Goal: Check status: Check status

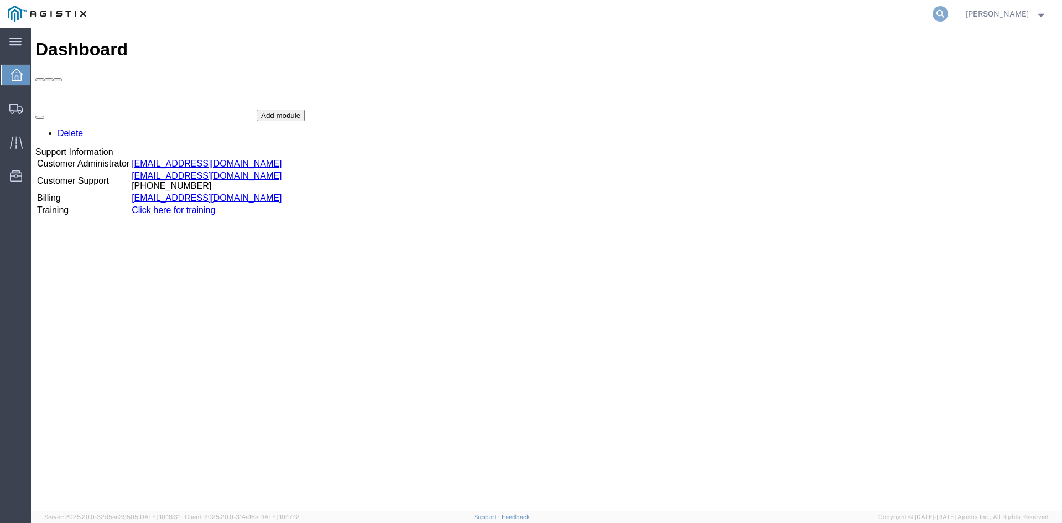
click at [945, 14] on icon at bounding box center [939, 13] width 15 height 15
paste input "55993648"
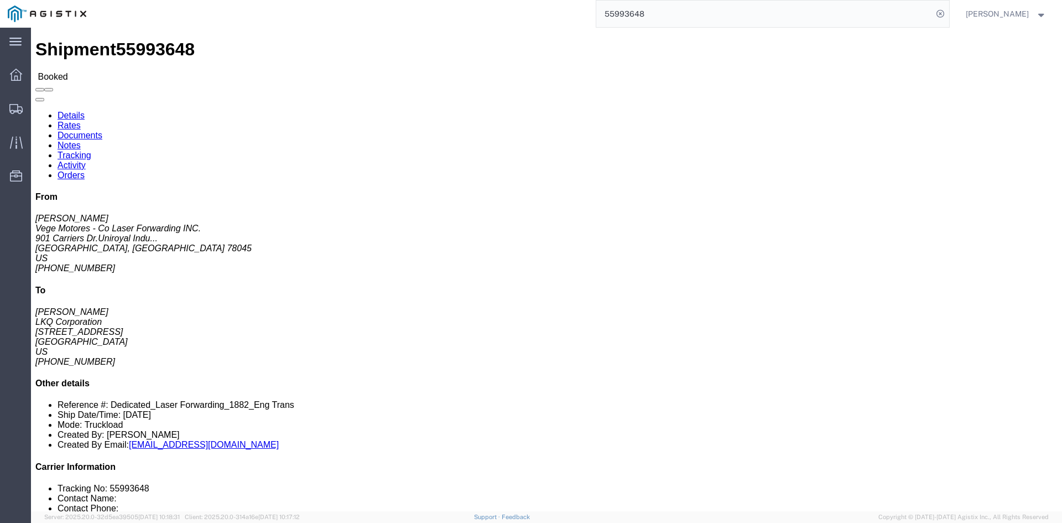
drag, startPoint x: 69, startPoint y: 40, endPoint x: 87, endPoint y: 40, distance: 18.8
click link "Rates"
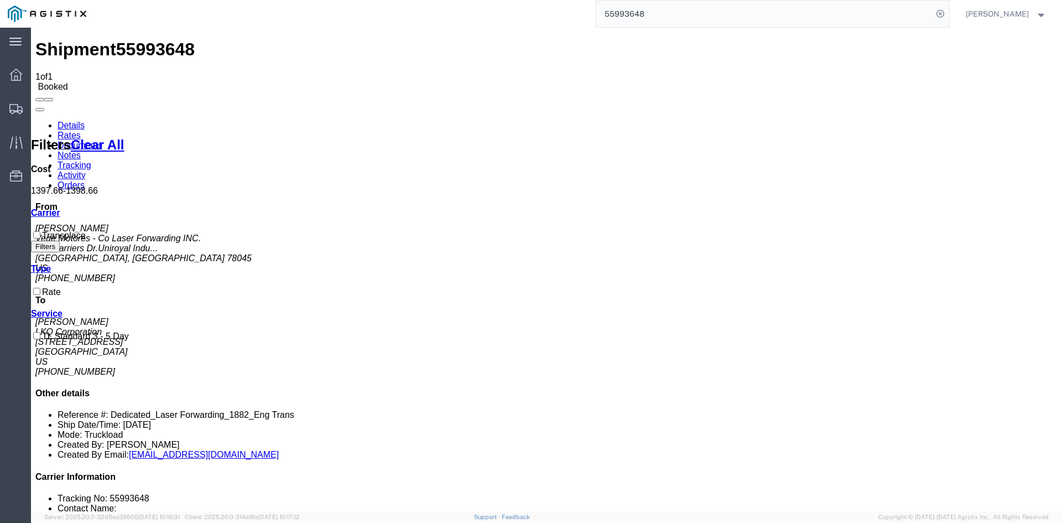
click at [646, 13] on input "55993648" at bounding box center [764, 14] width 336 height 27
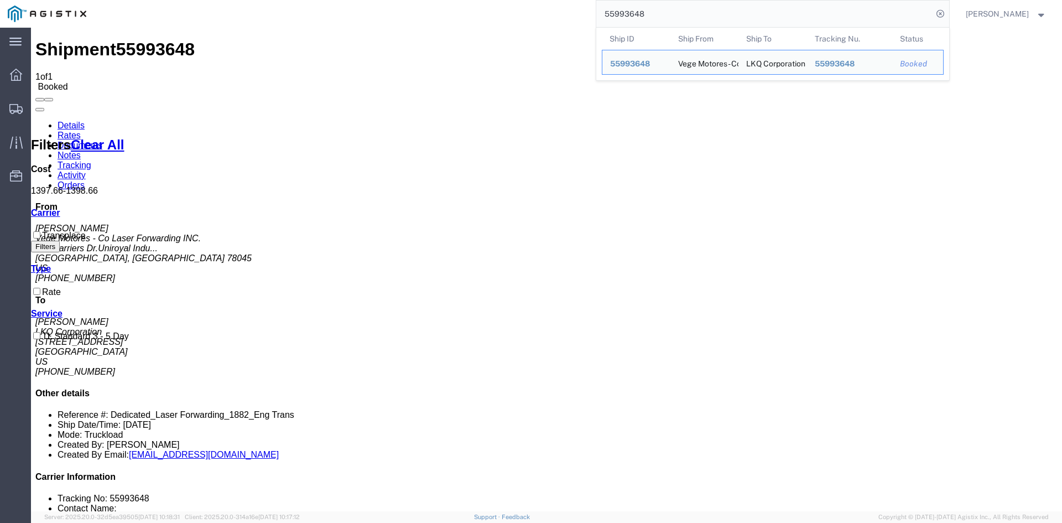
click at [646, 13] on input "55993648" at bounding box center [764, 14] width 336 height 27
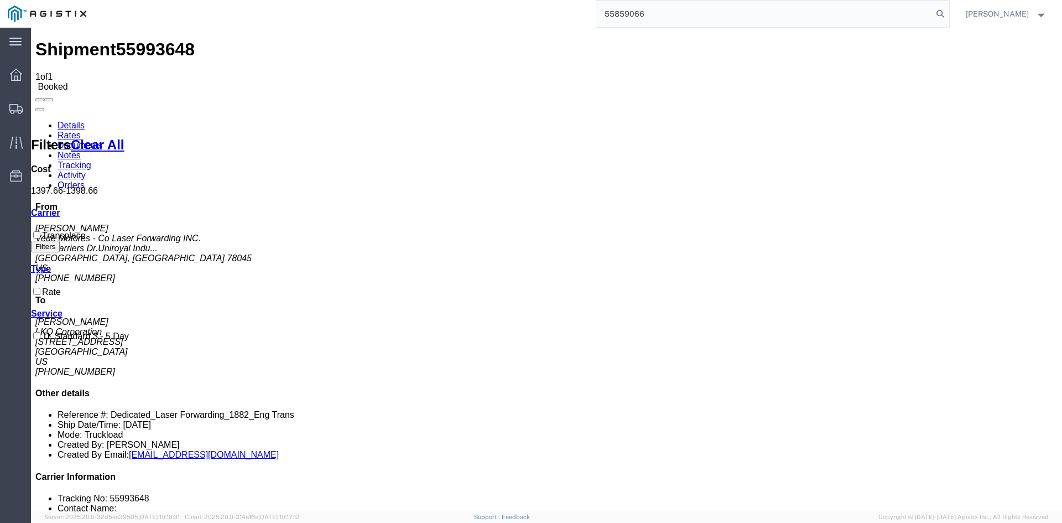
type input "55859066"
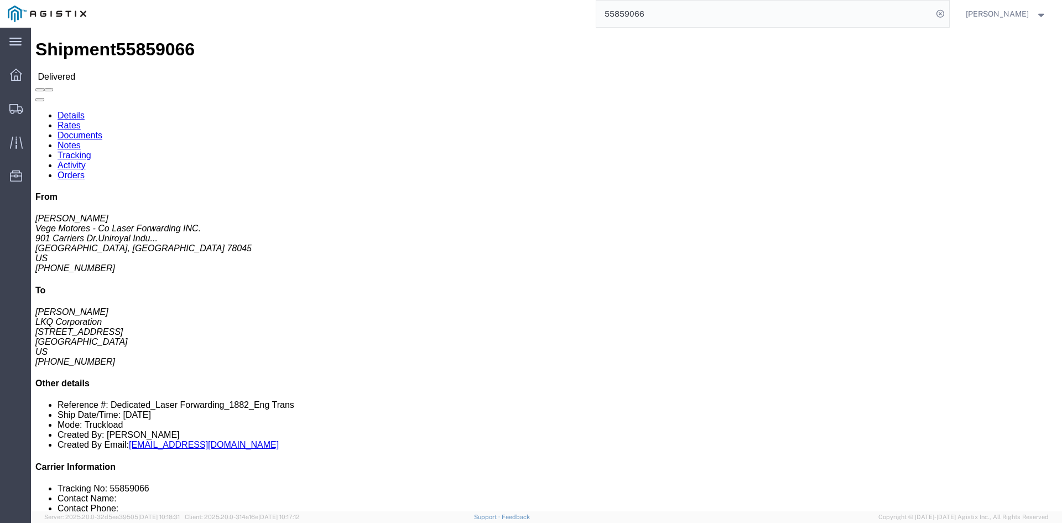
click link "Documents"
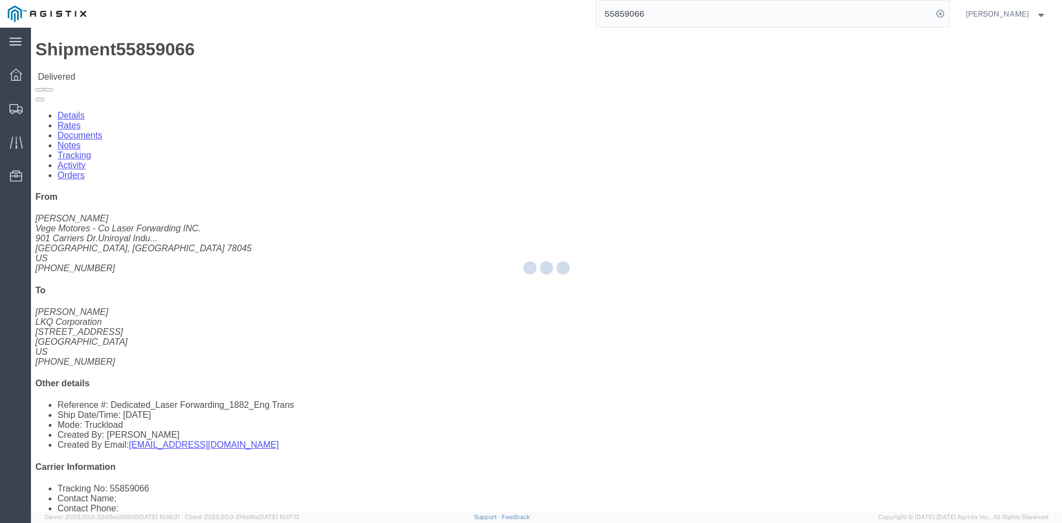
click at [127, 69] on div at bounding box center [546, 269] width 1031 height 483
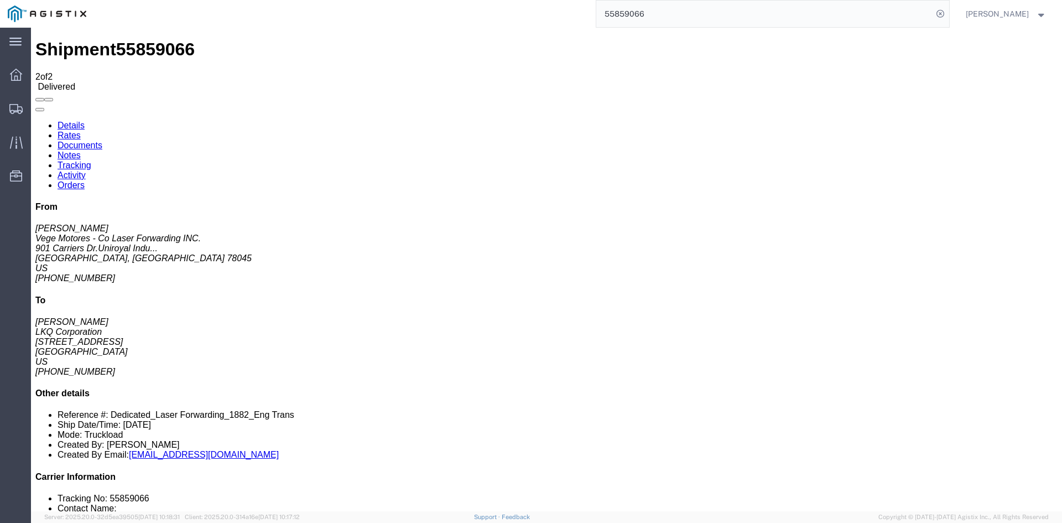
click at [81, 131] on link "Rates" at bounding box center [69, 135] width 23 height 9
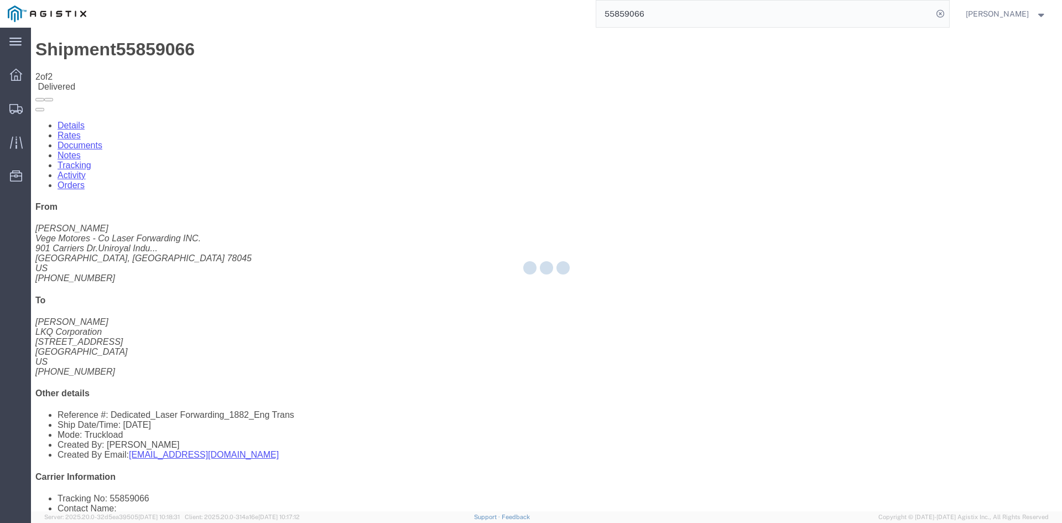
click at [113, 72] on div at bounding box center [546, 269] width 1031 height 483
